Goal: Transaction & Acquisition: Obtain resource

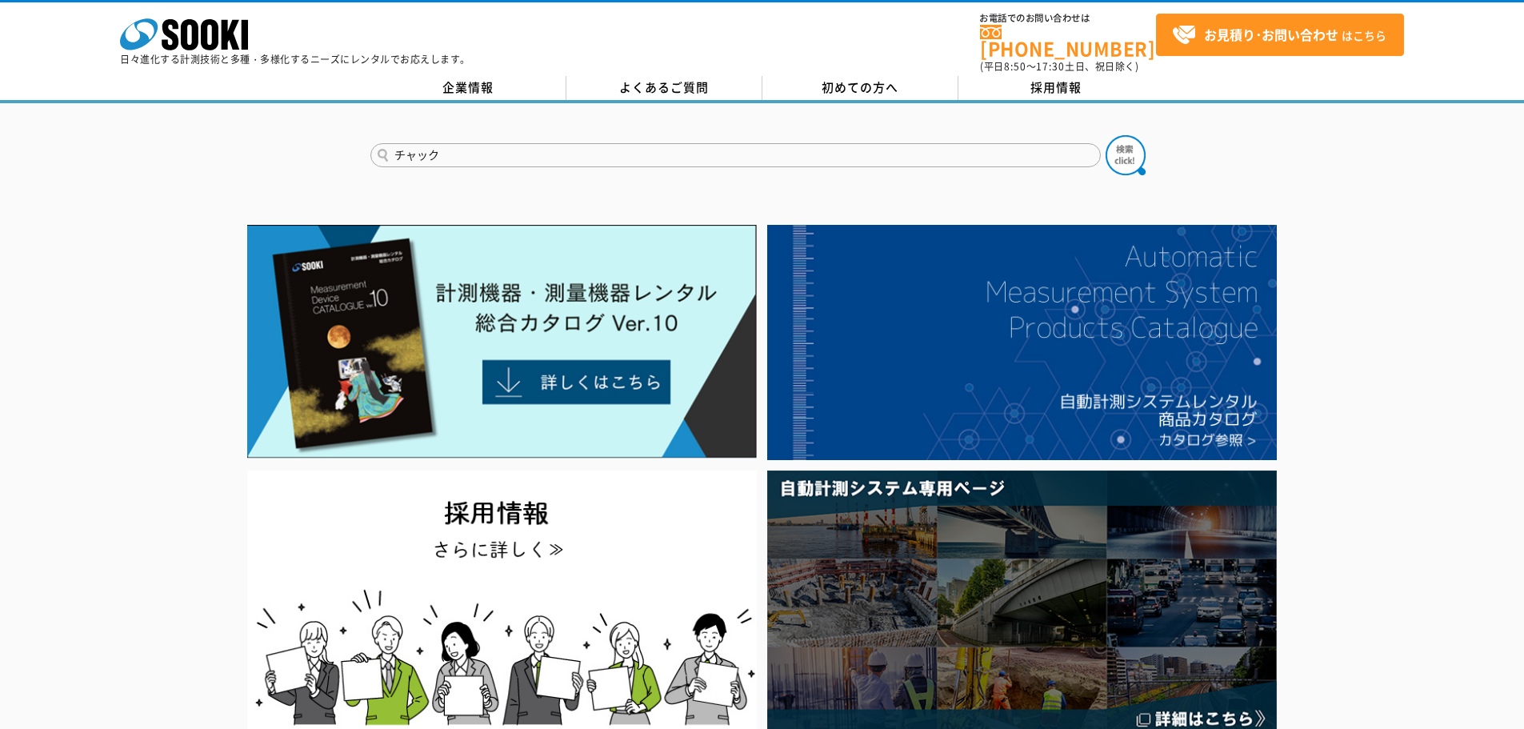
type input "チャック"
click at [1105, 135] on button at bounding box center [1125, 155] width 40 height 40
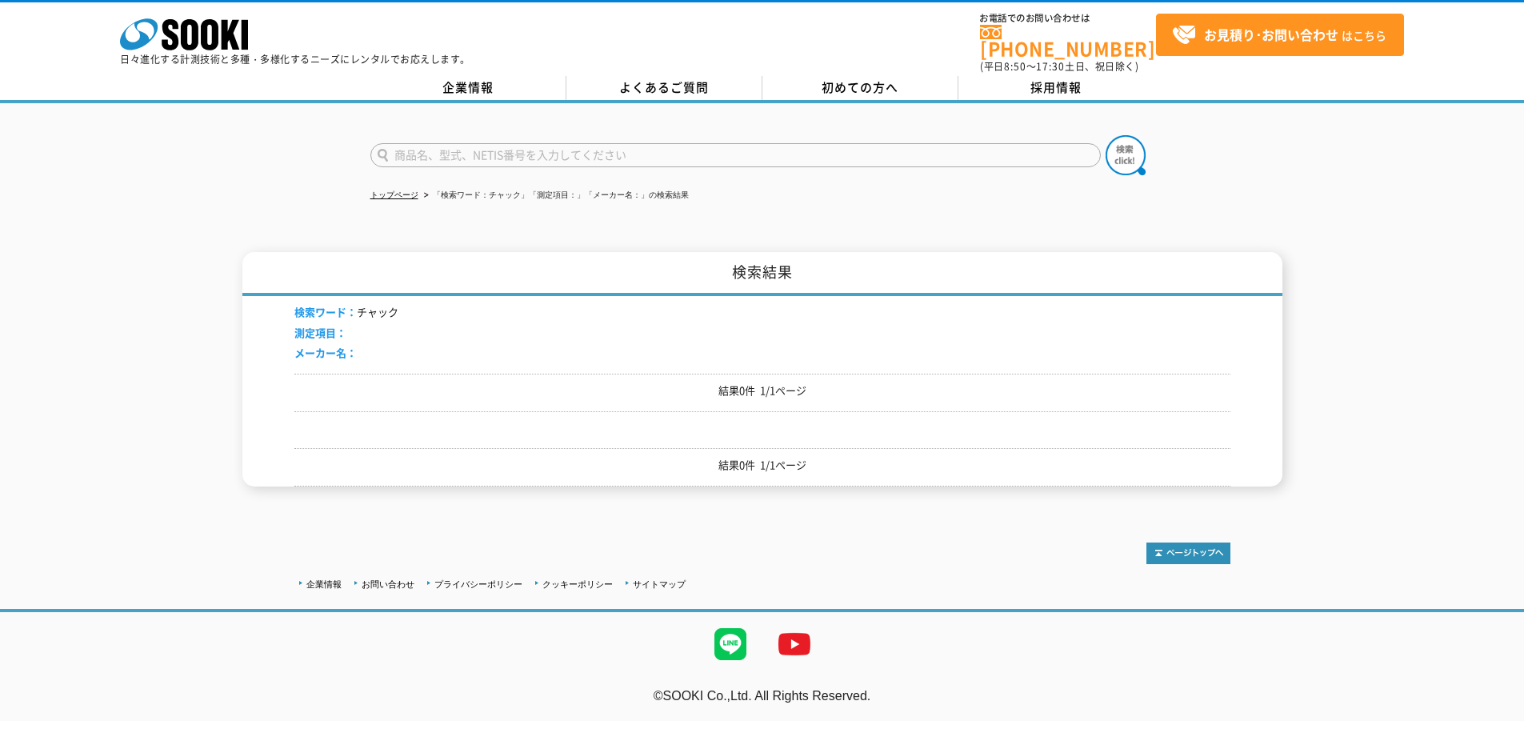
click at [617, 148] on input "text" at bounding box center [735, 155] width 730 height 24
type input "D筋"
click at [1105, 135] on button at bounding box center [1125, 155] width 40 height 40
click at [625, 143] on input "text" at bounding box center [735, 155] width 730 height 24
type input "テクノテスター"
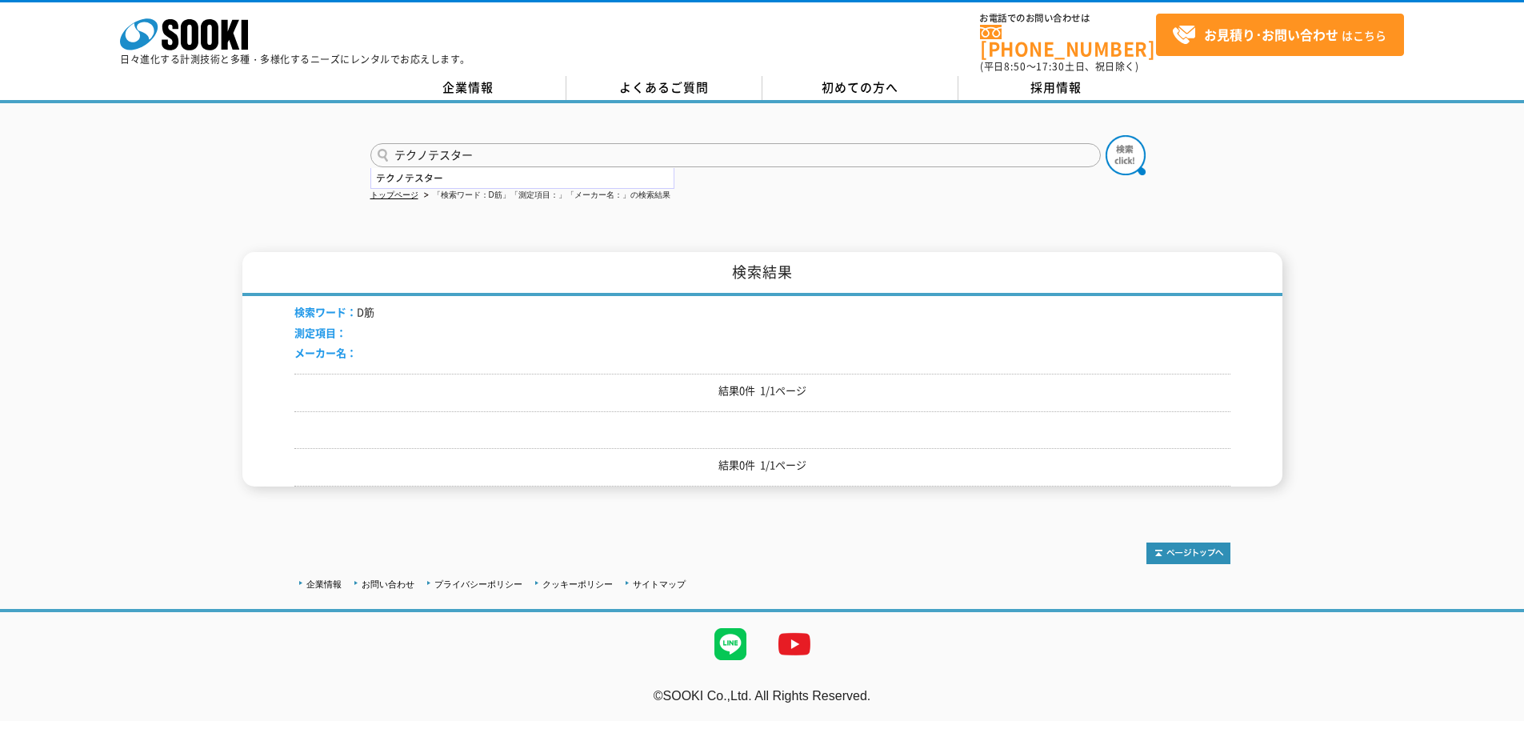
click at [1105, 135] on button at bounding box center [1125, 155] width 40 height 40
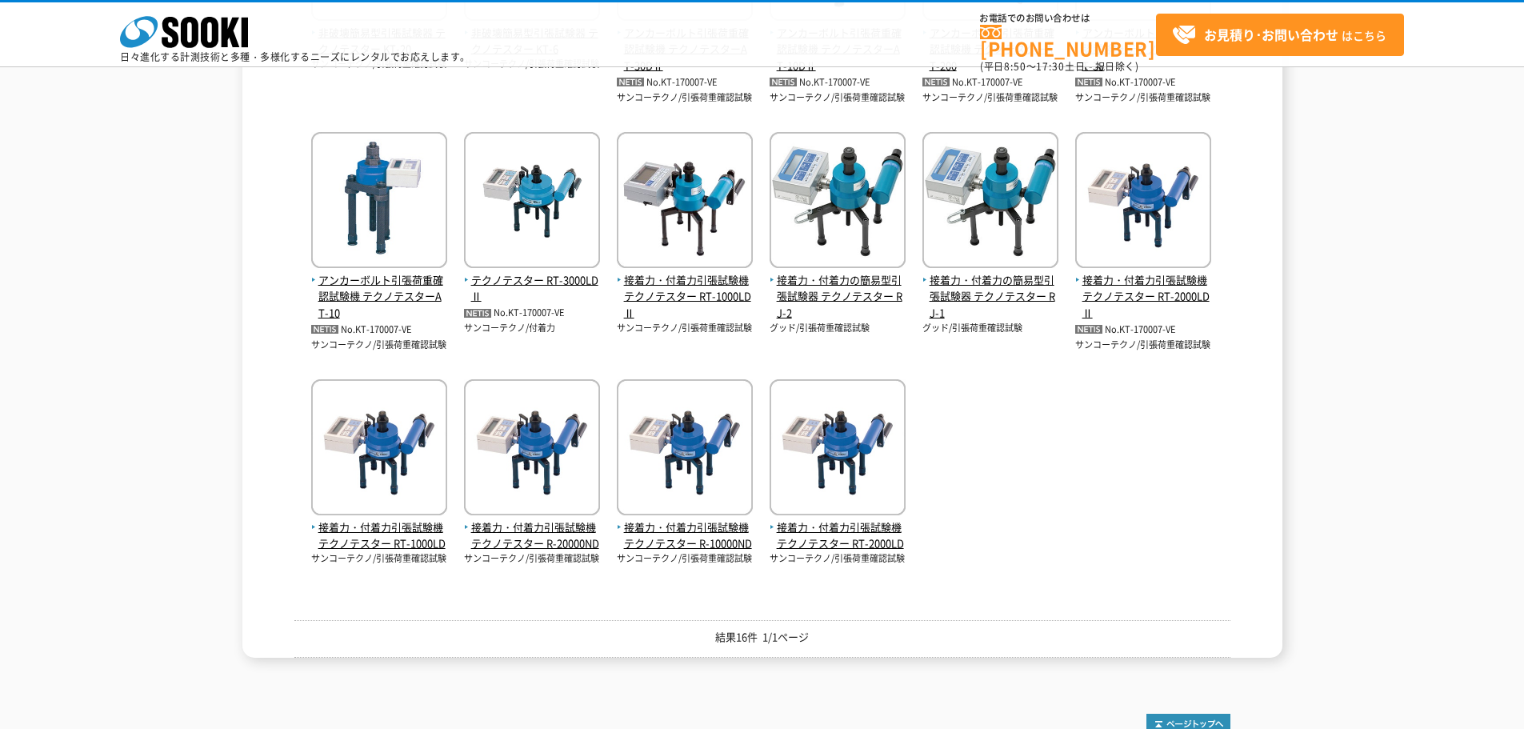
scroll to position [240, 0]
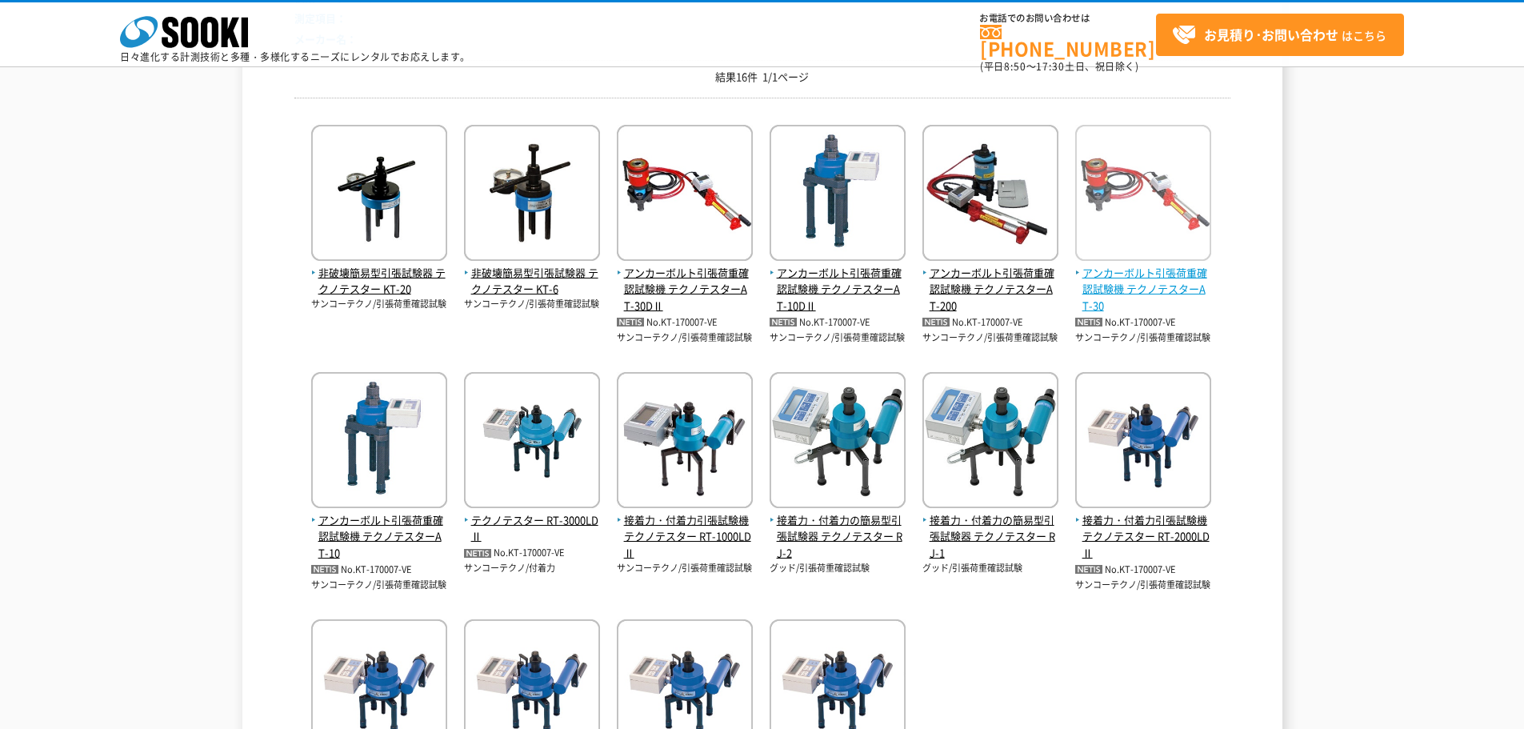
click at [1141, 266] on span "アンカーボルト引張荷重確認試験機 テクノテスターAT-30" at bounding box center [1143, 290] width 136 height 50
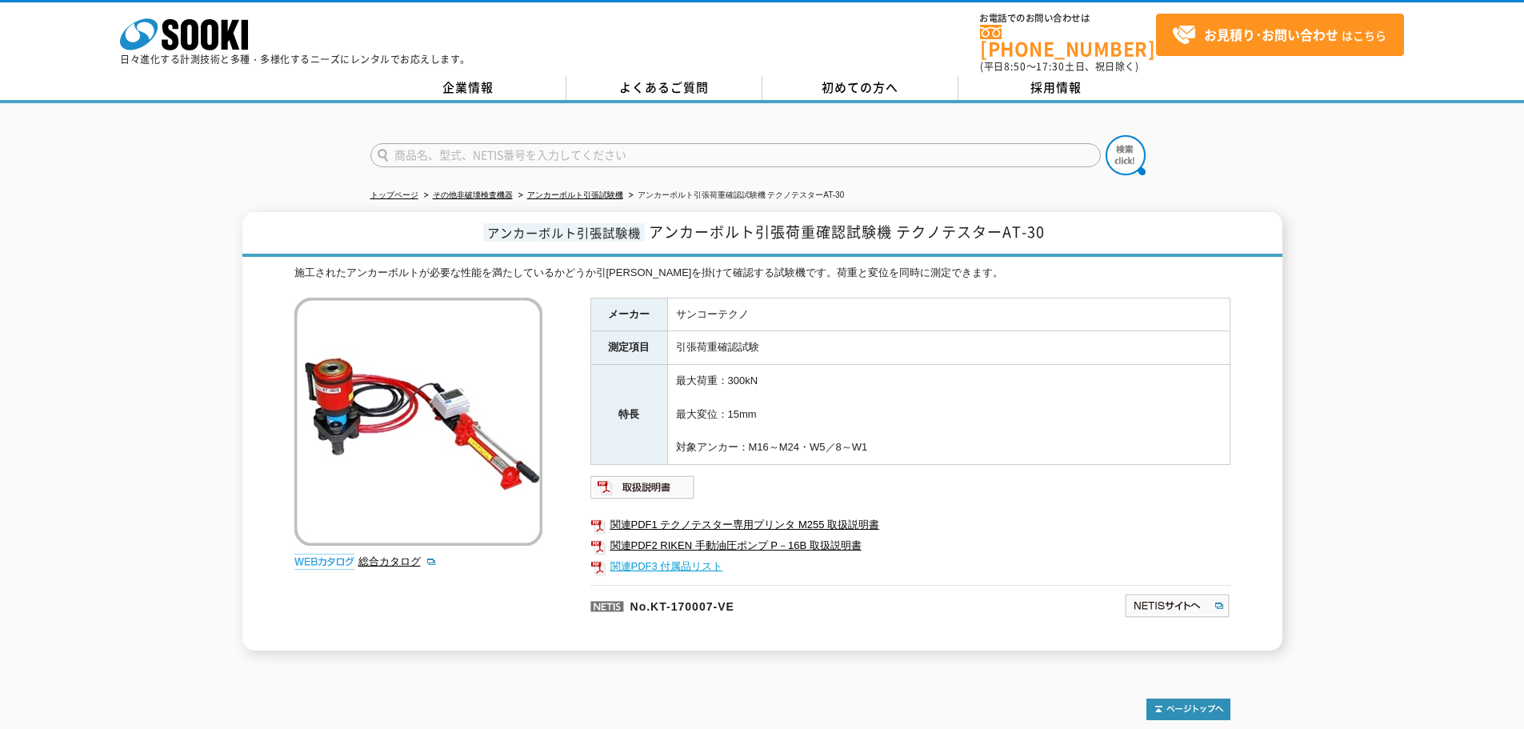
click at [721, 556] on link "関連PDF3 付属品リスト" at bounding box center [910, 566] width 640 height 21
